Goal: Transaction & Acquisition: Book appointment/travel/reservation

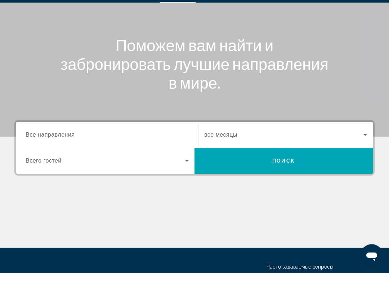
scroll to position [63, 0]
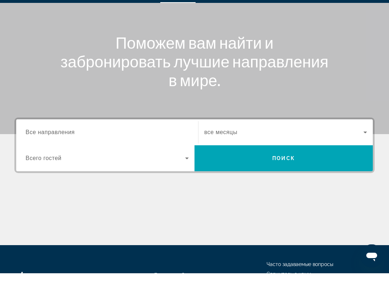
click at [169, 147] on input "Destination Все направления" at bounding box center [107, 151] width 163 height 9
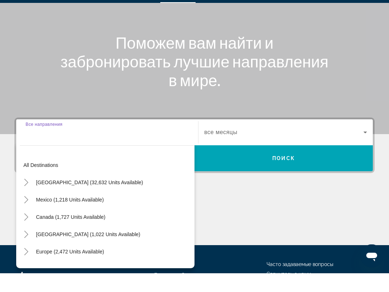
scroll to position [124, 0]
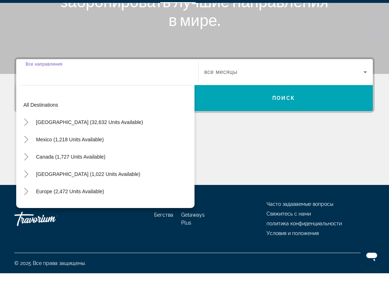
click at [115, 87] on input "Destination Все направления" at bounding box center [107, 91] width 163 height 9
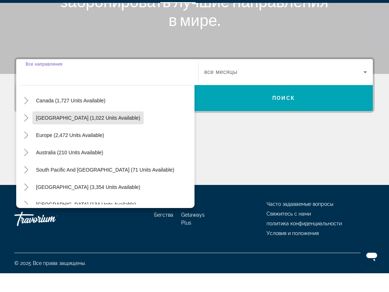
scroll to position [57, 0]
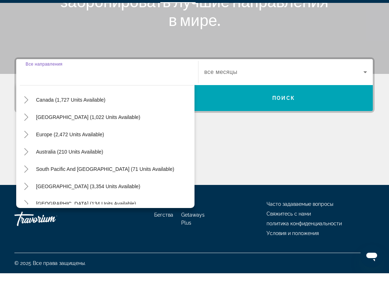
click at [90, 150] on span "Europe (2,472 units available)" at bounding box center [70, 153] width 68 height 6
type input "**********"
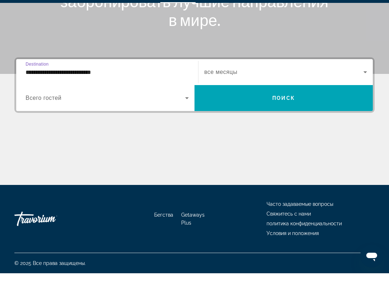
click at [366, 86] on icon "Виджет поиска" at bounding box center [365, 90] width 9 height 9
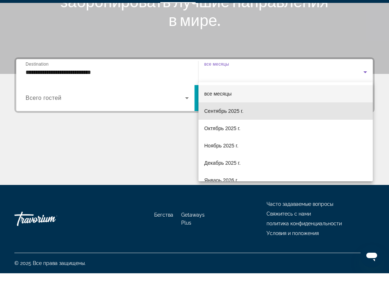
click at [240, 127] on font "Сентябрь 2025 г." at bounding box center [223, 130] width 39 height 6
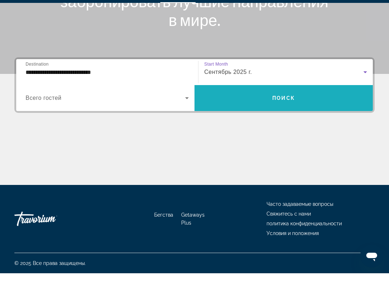
click at [289, 114] on span "Поиск" at bounding box center [283, 117] width 23 height 6
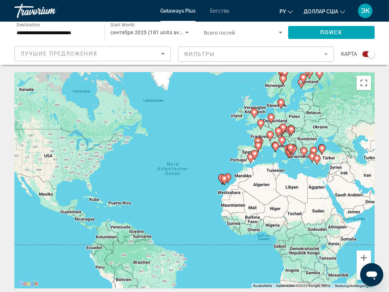
click at [78, 28] on input "**********" at bounding box center [56, 32] width 79 height 9
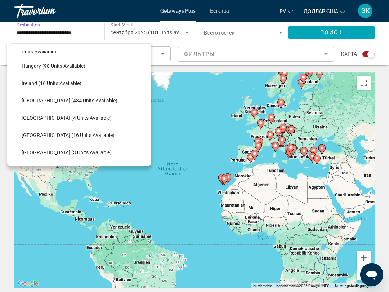
scroll to position [231, 0]
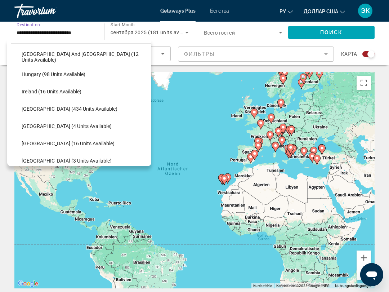
click at [67, 108] on span "[GEOGRAPHIC_DATA] (434 units available)" at bounding box center [70, 109] width 96 height 6
type input "**********"
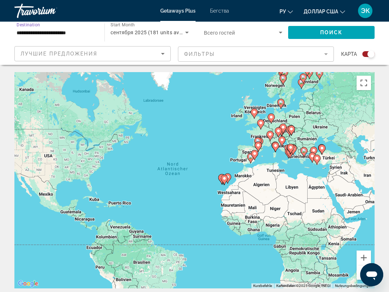
click at [166, 29] on div "сентября 2025 (181 units available)" at bounding box center [148, 32] width 75 height 9
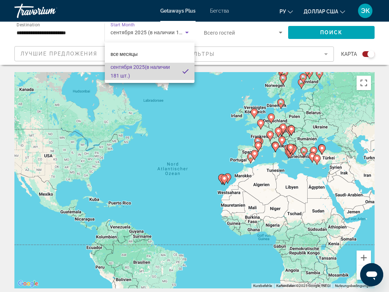
click at [156, 69] on font "(в наличии 181 шт.)" at bounding box center [140, 71] width 59 height 14
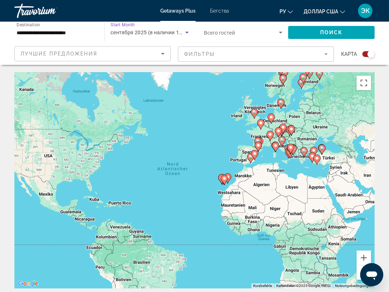
click at [335, 30] on span "Поиск" at bounding box center [331, 33] width 23 height 6
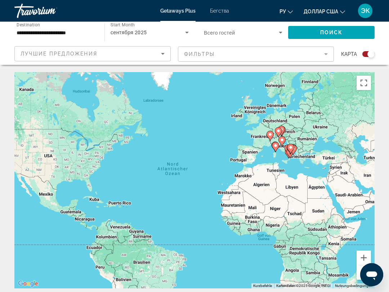
click at [325, 51] on mat-form-field "Фильтры" at bounding box center [256, 53] width 156 height 15
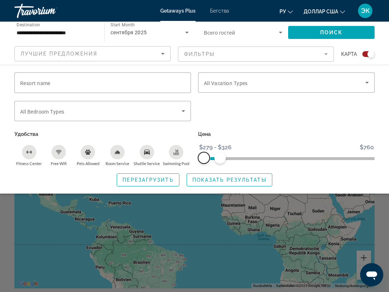
click at [206, 160] on span "ngx-slider" at bounding box center [204, 158] width 12 height 12
click at [220, 160] on span "ngx-slider-max" at bounding box center [220, 158] width 12 height 12
click at [247, 182] on span "Search widget" at bounding box center [229, 179] width 85 height 17
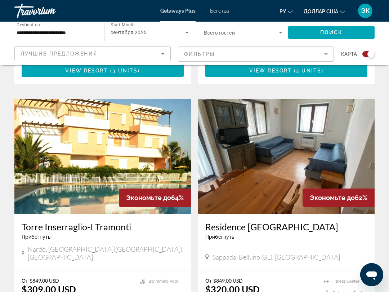
scroll to position [973, 0]
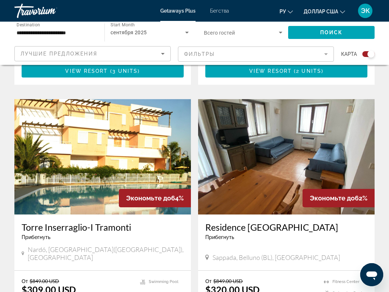
click at [324, 52] on mat-form-field "Фильтры" at bounding box center [256, 53] width 156 height 15
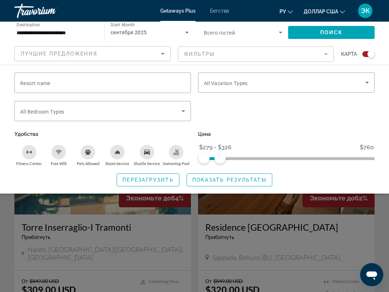
click at [371, 81] on icon "Search widget" at bounding box center [367, 82] width 9 height 9
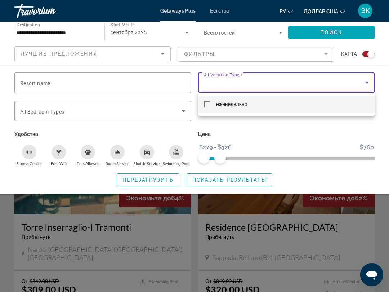
click at [349, 79] on div at bounding box center [194, 146] width 389 height 292
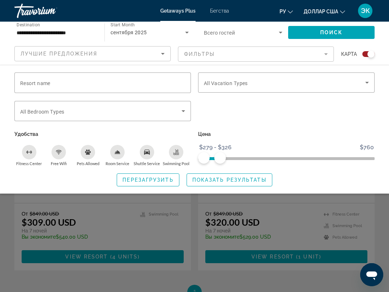
scroll to position [1039, 0]
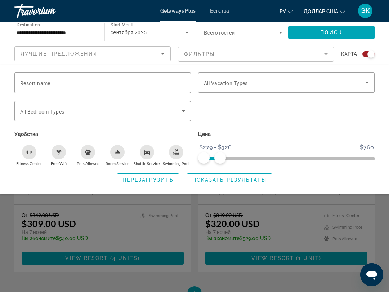
click at [269, 201] on div "Search widget" at bounding box center [194, 200] width 389 height 184
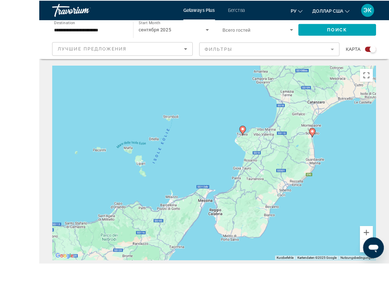
scroll to position [10, 0]
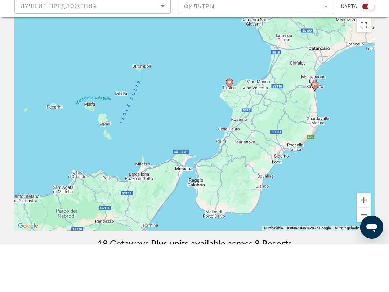
click at [364, 255] on button "Verkleinern" at bounding box center [364, 262] width 14 height 14
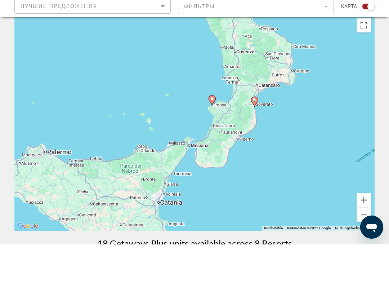
click at [362, 255] on button "Verkleinern" at bounding box center [364, 262] width 14 height 14
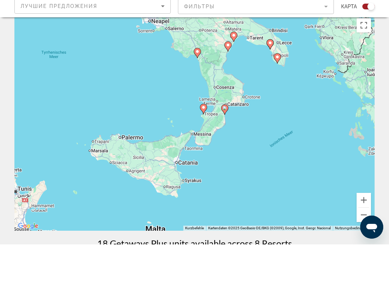
click at [362, 255] on button "Verkleinern" at bounding box center [364, 262] width 14 height 14
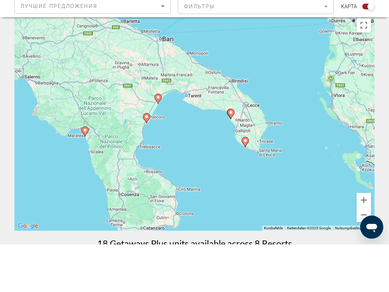
click at [148, 162] on image "Основное содержание" at bounding box center [146, 164] width 4 height 4
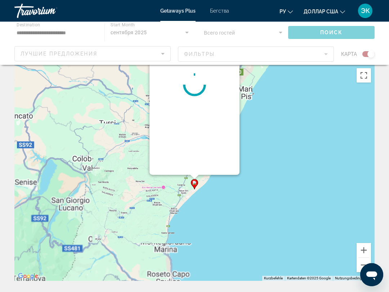
scroll to position [0, 0]
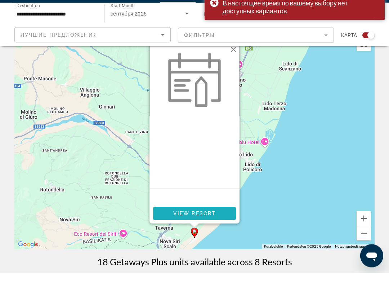
click at [210, 229] on span "View Resort" at bounding box center [194, 232] width 43 height 6
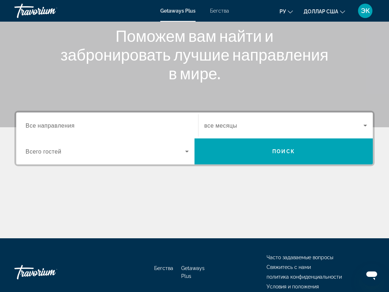
scroll to position [56, 0]
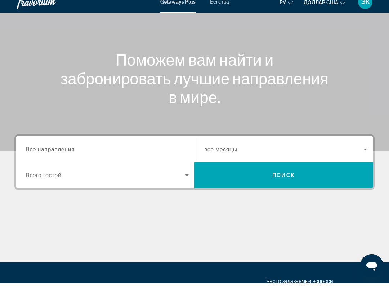
click at [176, 148] on div "Search widget" at bounding box center [107, 158] width 163 height 21
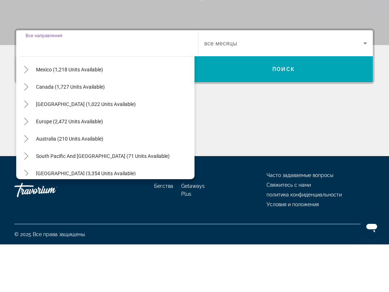
scroll to position [40, 0]
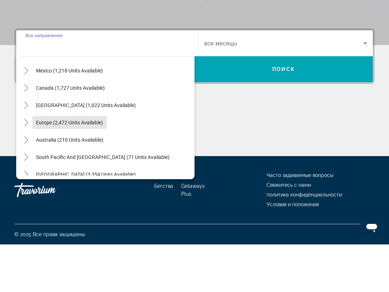
click at [96, 167] on span "Europe (2,472 units available)" at bounding box center [69, 170] width 67 height 6
type input "**********"
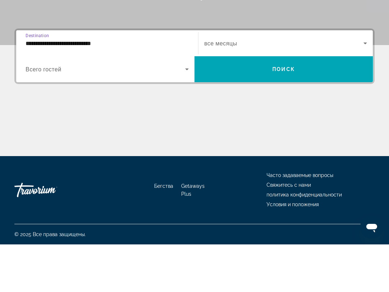
click at [361, 86] on span "Search widget" at bounding box center [283, 90] width 159 height 9
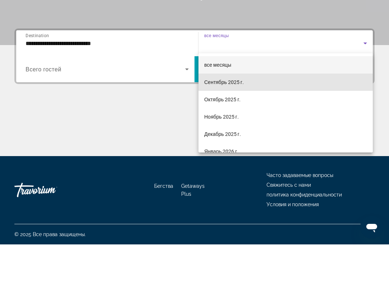
click at [253, 121] on mat-option "Сентябрь 2025 г." at bounding box center [285, 129] width 174 height 17
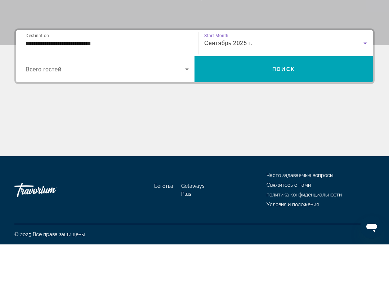
click at [290, 114] on span "Поиск" at bounding box center [283, 117] width 23 height 6
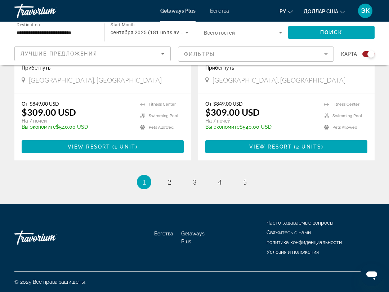
scroll to position [1634, 0]
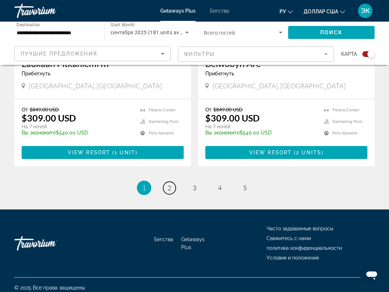
click at [170, 184] on span "2" at bounding box center [169, 188] width 4 height 8
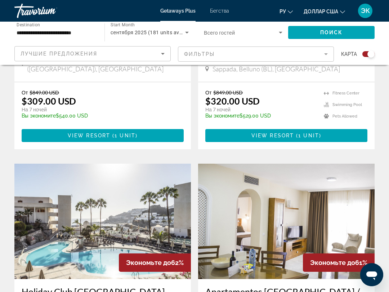
scroll to position [1386, 0]
